Goal: Transaction & Acquisition: Purchase product/service

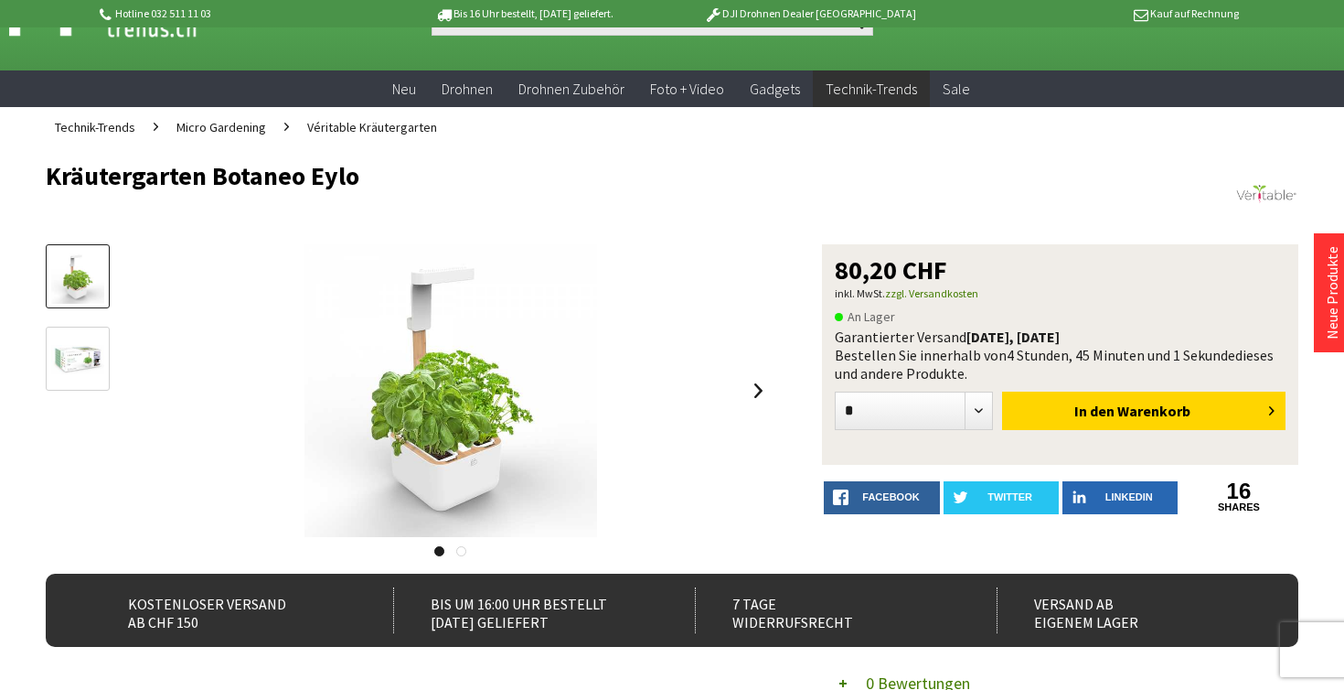
scroll to position [64, 0]
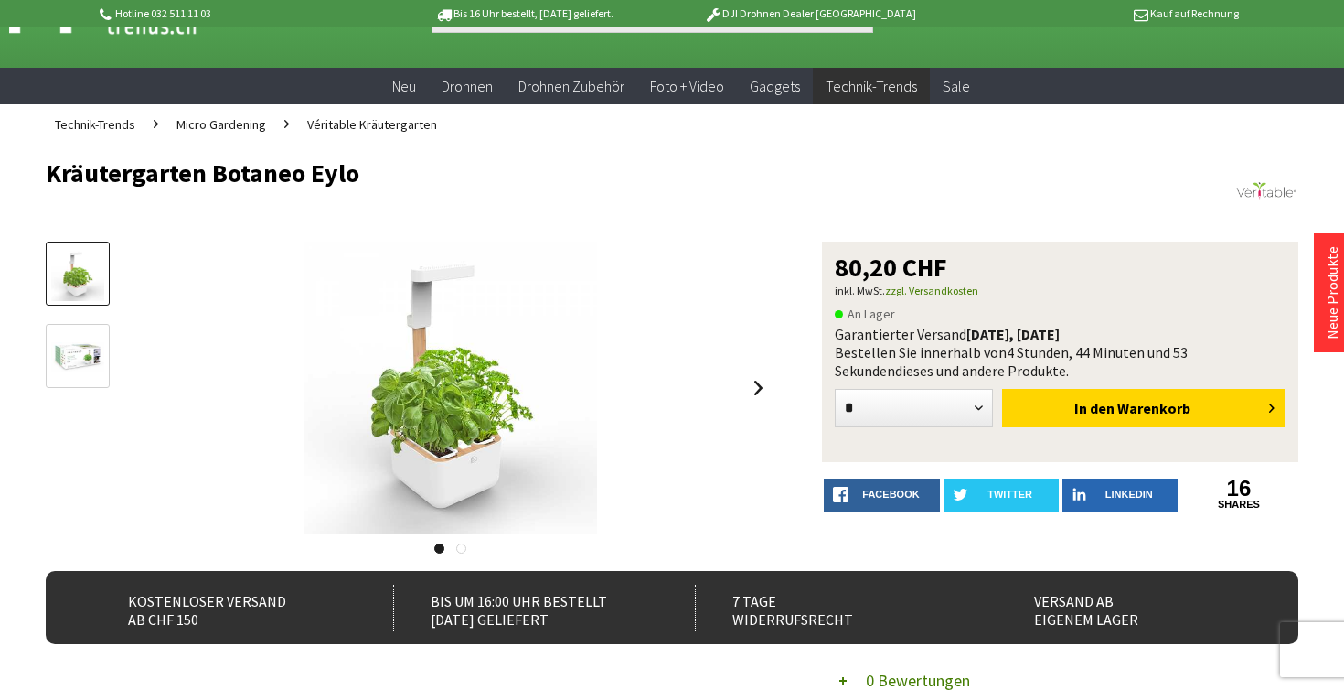
click at [88, 358] on img at bounding box center [77, 356] width 53 height 29
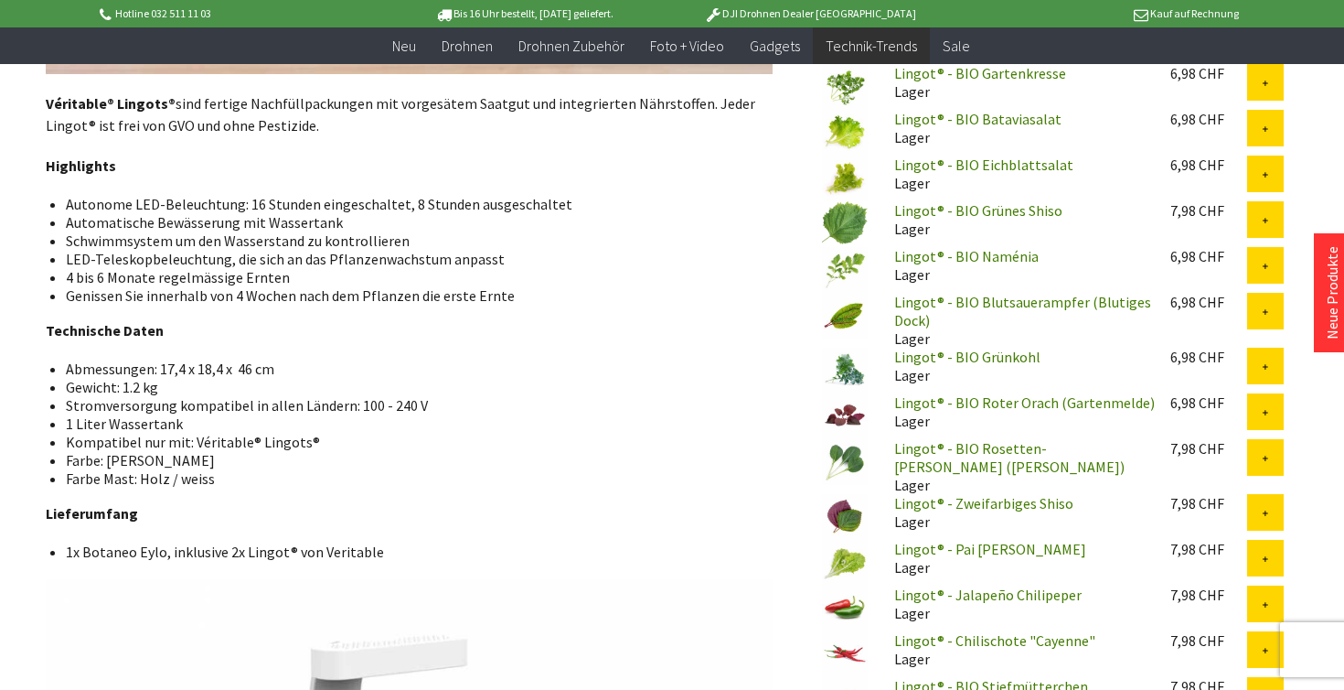
scroll to position [2517, 0]
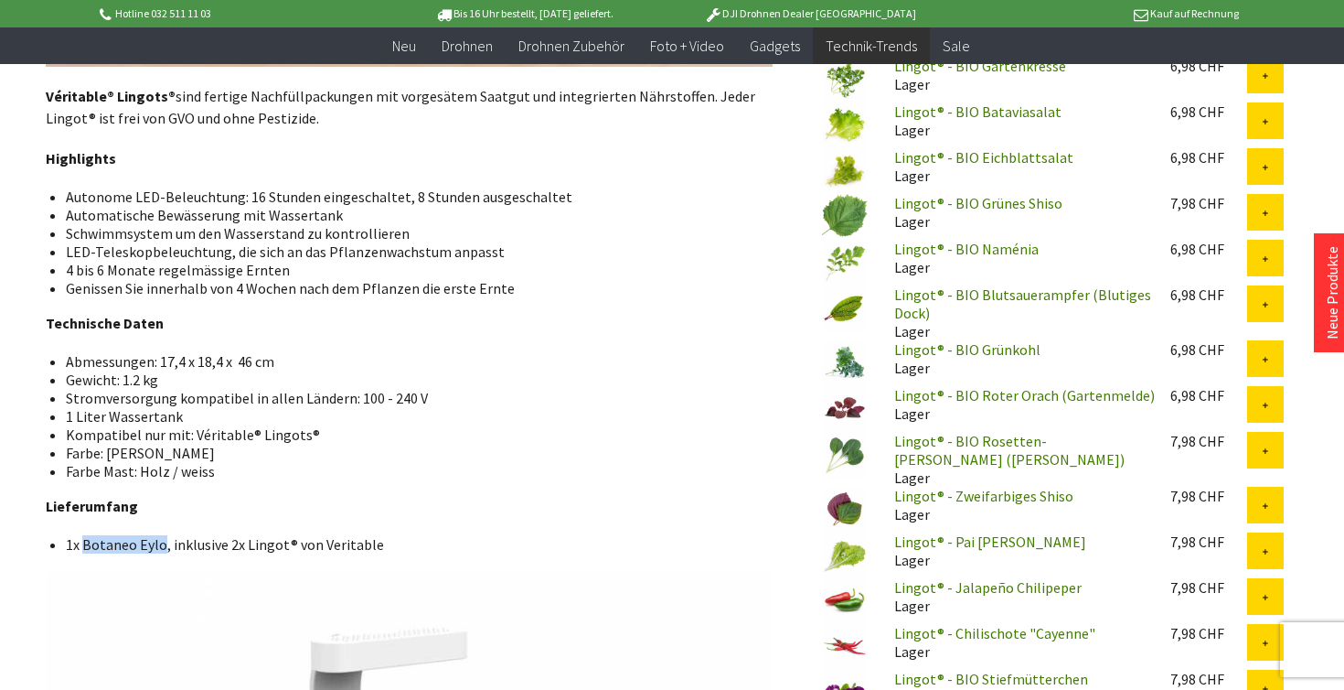
drag, startPoint x: 83, startPoint y: 548, endPoint x: 159, endPoint y: 546, distance: 75.9
click at [159, 546] on li "1x Botaneo Eylo, inklusive 2x Lingot® von Veritable" at bounding box center [412, 544] width 692 height 18
copy li "Botaneo Eylo"
drag, startPoint x: 318, startPoint y: 546, endPoint x: 400, endPoint y: 548, distance: 81.4
click at [400, 548] on li "1x Botaneo Eylo, inklusive 2x Lingot® von Veritable" at bounding box center [412, 544] width 692 height 18
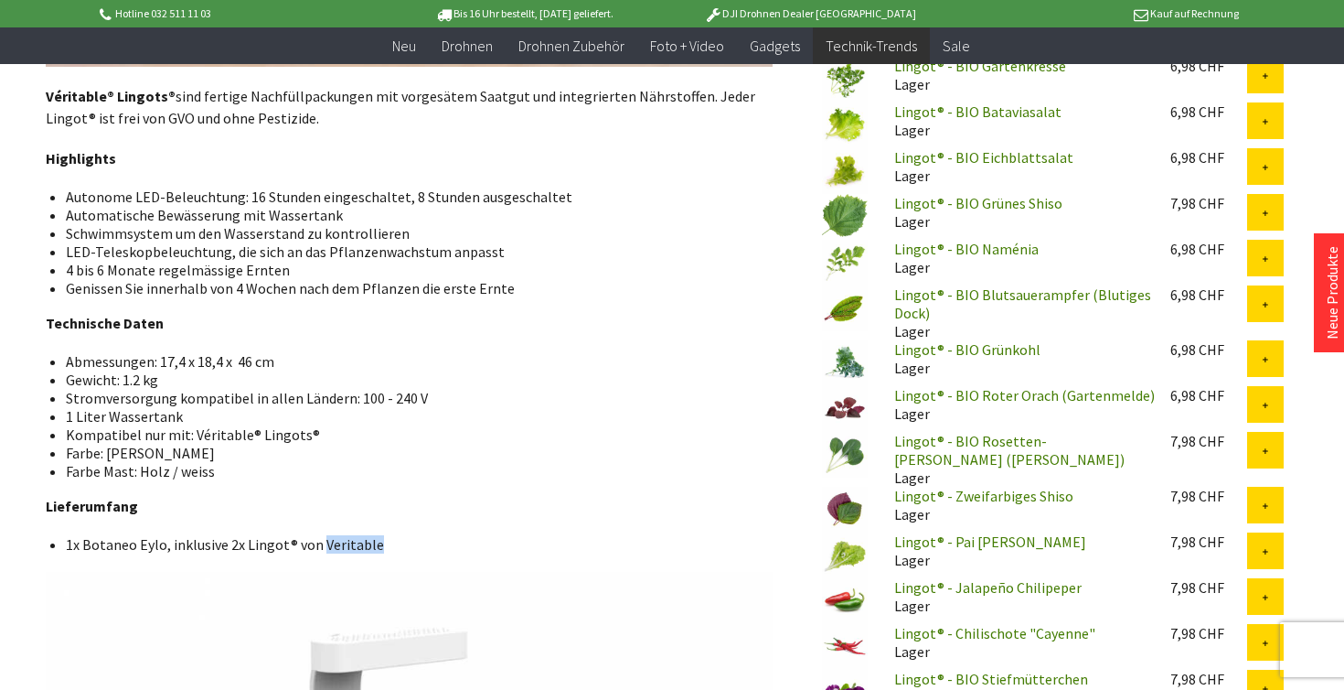
copy li "Veritable"
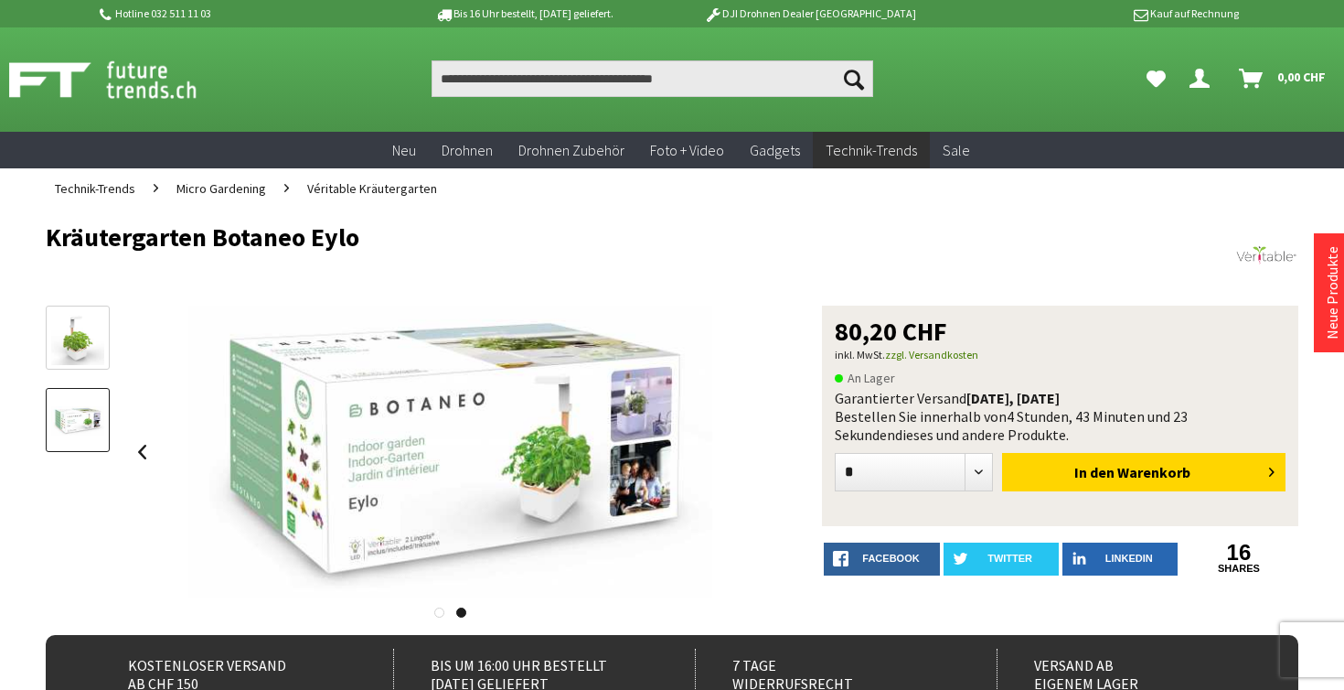
scroll to position [0, 0]
drag, startPoint x: 837, startPoint y: 339, endPoint x: 969, endPoint y: 341, distance: 132.6
click at [969, 341] on div "80,20 CHF" at bounding box center [1060, 331] width 451 height 26
click at [944, 260] on div at bounding box center [547, 264] width 1002 height 18
select select "**"
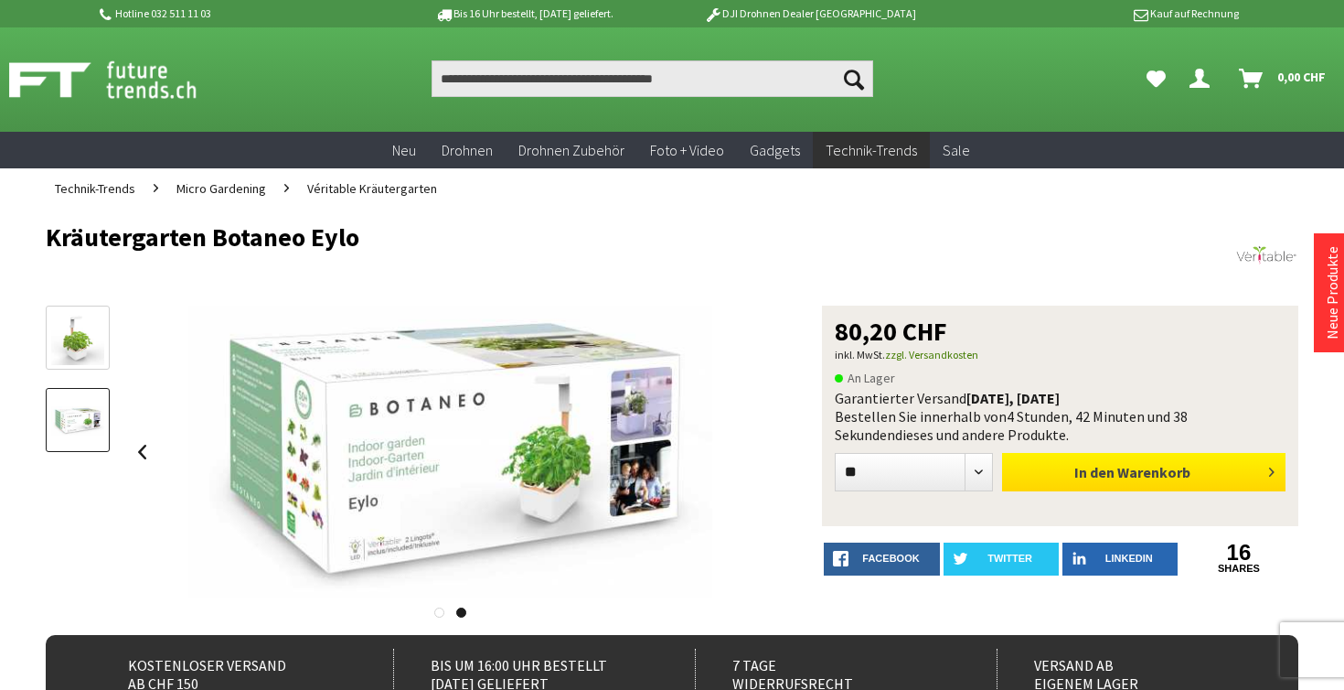
click at [1133, 484] on button "In den Warenkorb" at bounding box center [1144, 472] width 284 height 38
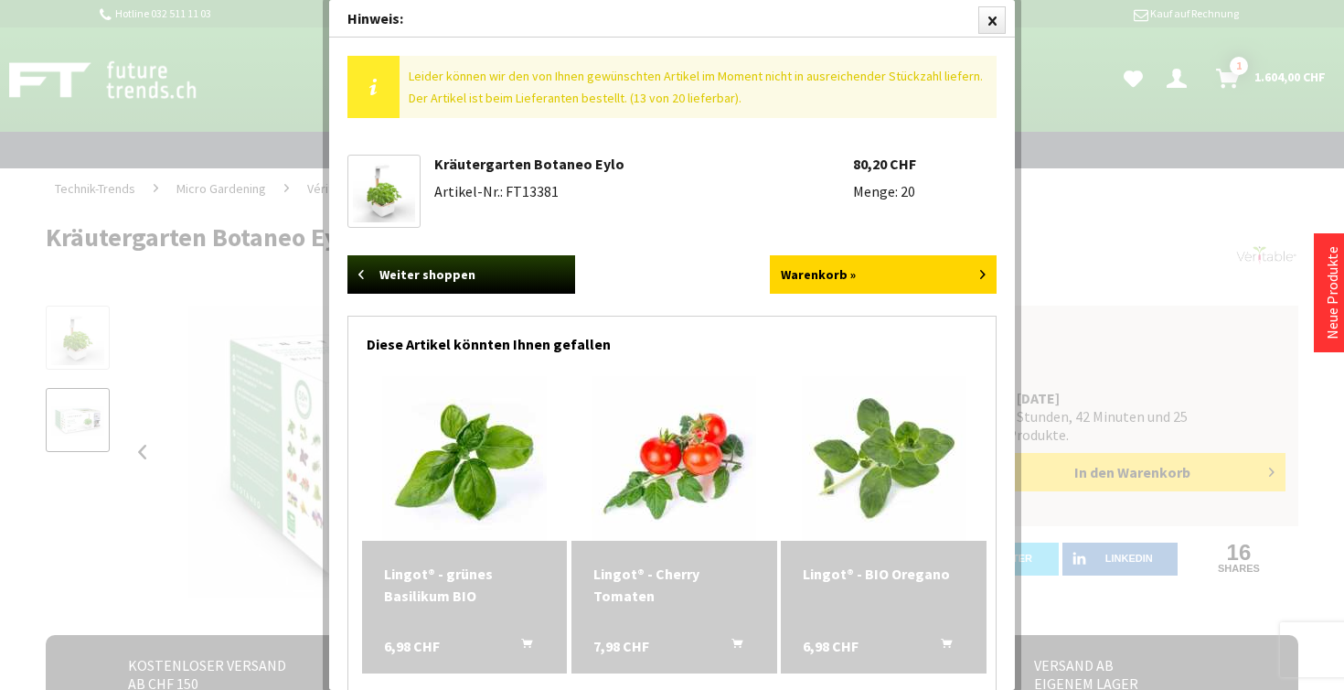
drag, startPoint x: 626, startPoint y: 98, endPoint x: 745, endPoint y: 101, distance: 119.8
click at [745, 101] on div "Leider können wir den von Ihnen gewünschten Artikel im Moment nicht in ausreich…" at bounding box center [698, 87] width 597 height 62
click at [767, 104] on div "Leider können wir den von Ihnen gewünschten Artikel im Moment nicht in ausreich…" at bounding box center [698, 87] width 597 height 62
click at [1001, 26] on div at bounding box center [992, 19] width 27 height 27
